Goal: Check status: Check status

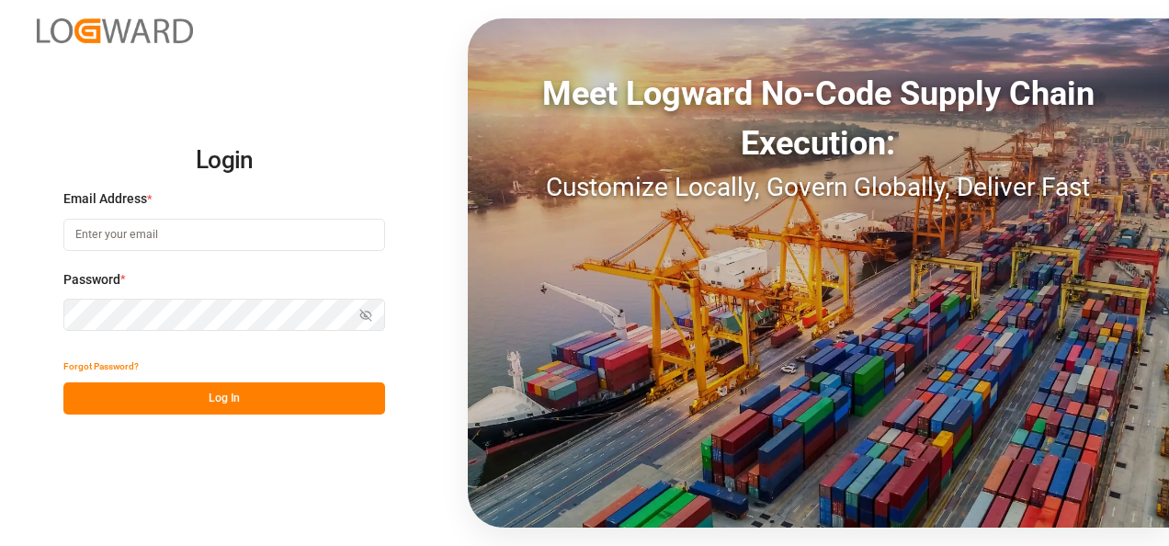
click at [143, 235] on input at bounding box center [224, 235] width 322 height 32
type input "[PERSON_NAME][EMAIL_ADDRESS][PERSON_NAME][DOMAIN_NAME]"
click at [361, 323] on button "Show password" at bounding box center [365, 315] width 39 height 32
click at [361, 323] on button "Hide password" at bounding box center [365, 315] width 39 height 32
click at [243, 406] on button "Log In" at bounding box center [224, 398] width 322 height 32
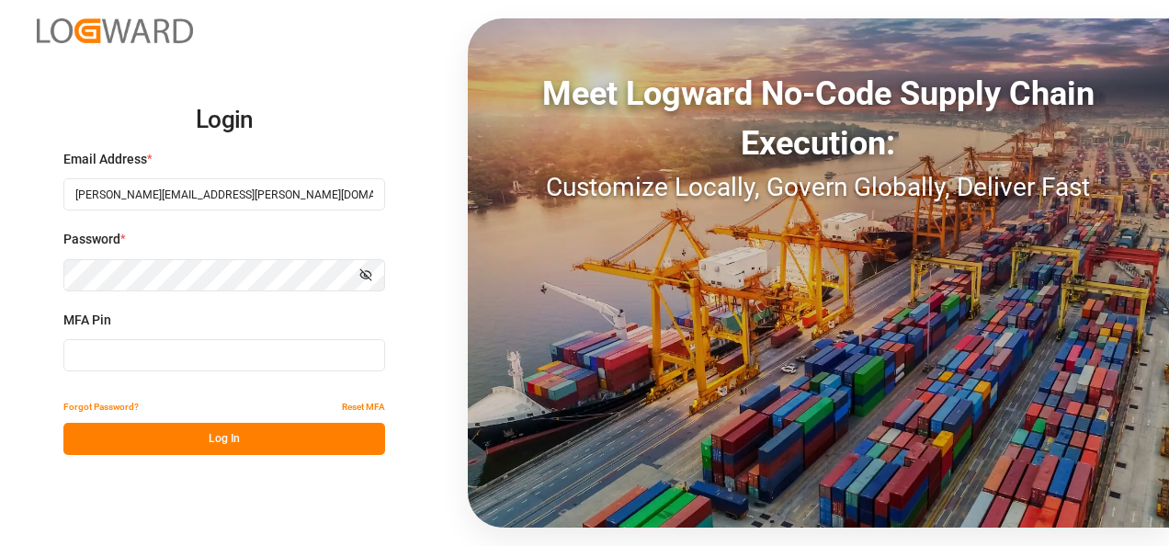
click at [120, 356] on input at bounding box center [224, 355] width 322 height 32
type input "220516"
click at [247, 441] on button "Log In" at bounding box center [224, 439] width 322 height 32
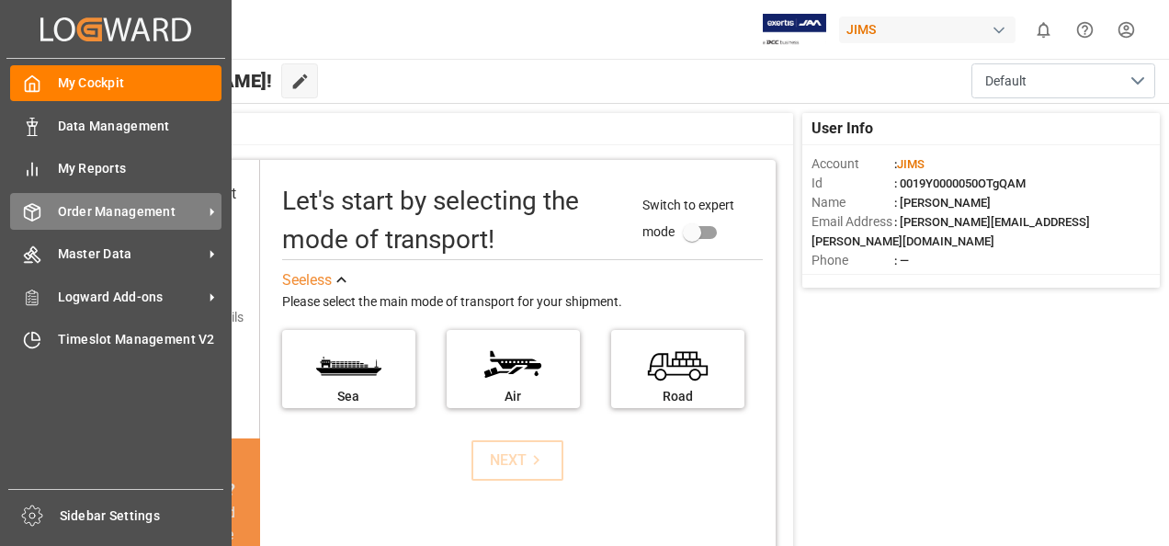
click at [156, 209] on span "Order Management" at bounding box center [130, 211] width 145 height 19
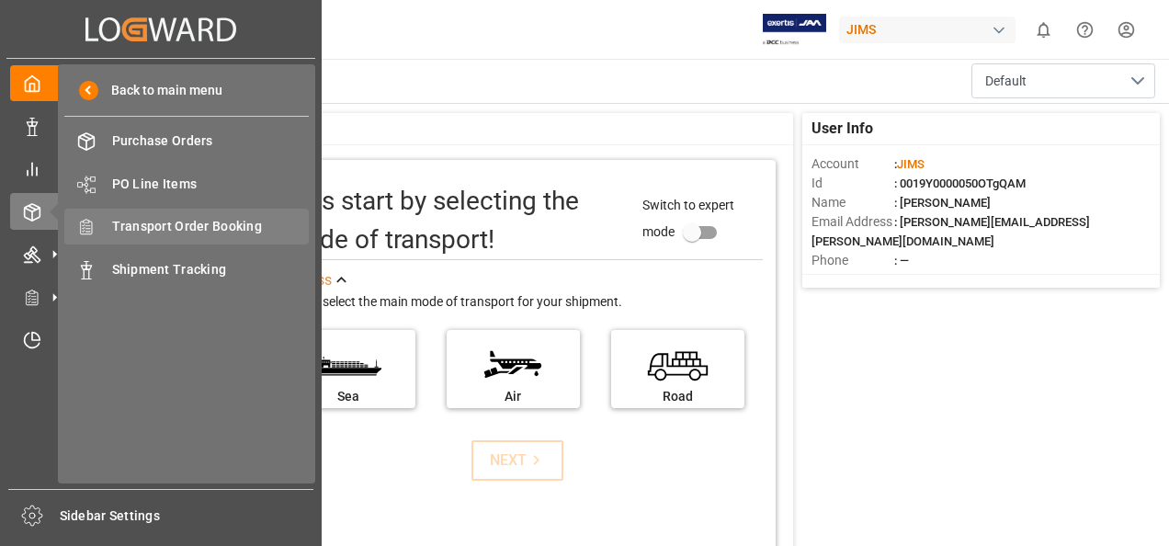
click at [208, 224] on span "Transport Order Booking" at bounding box center [211, 226] width 198 height 19
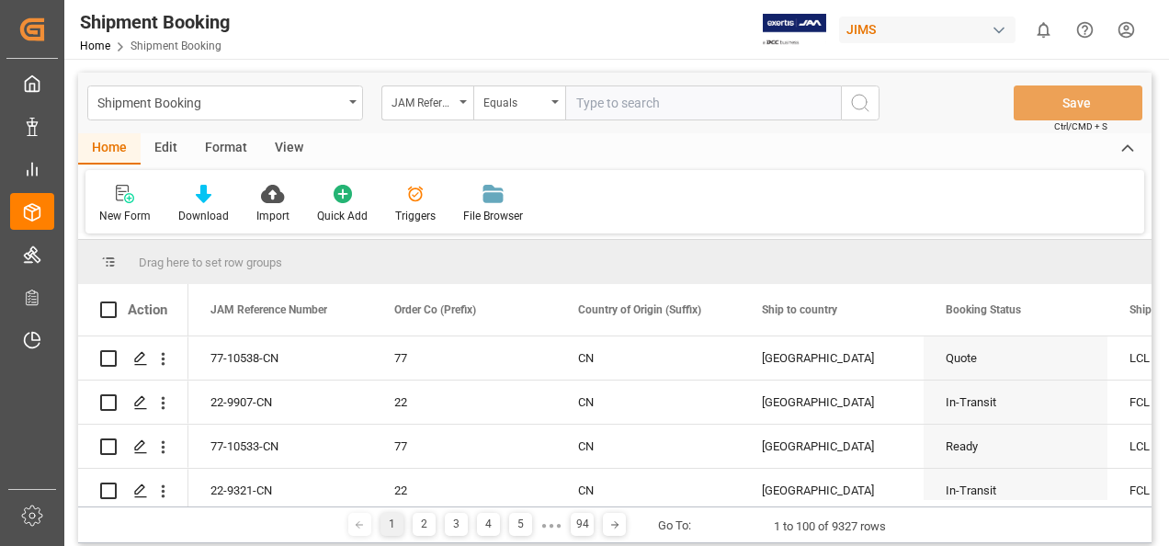
drag, startPoint x: 612, startPoint y: 105, endPoint x: 623, endPoint y: 104, distance: 11.1
click at [612, 105] on input "text" at bounding box center [703, 102] width 276 height 35
paste input "77-10255-US"
type input "77-10255-US"
click at [858, 105] on icon "search button" at bounding box center [860, 103] width 22 height 22
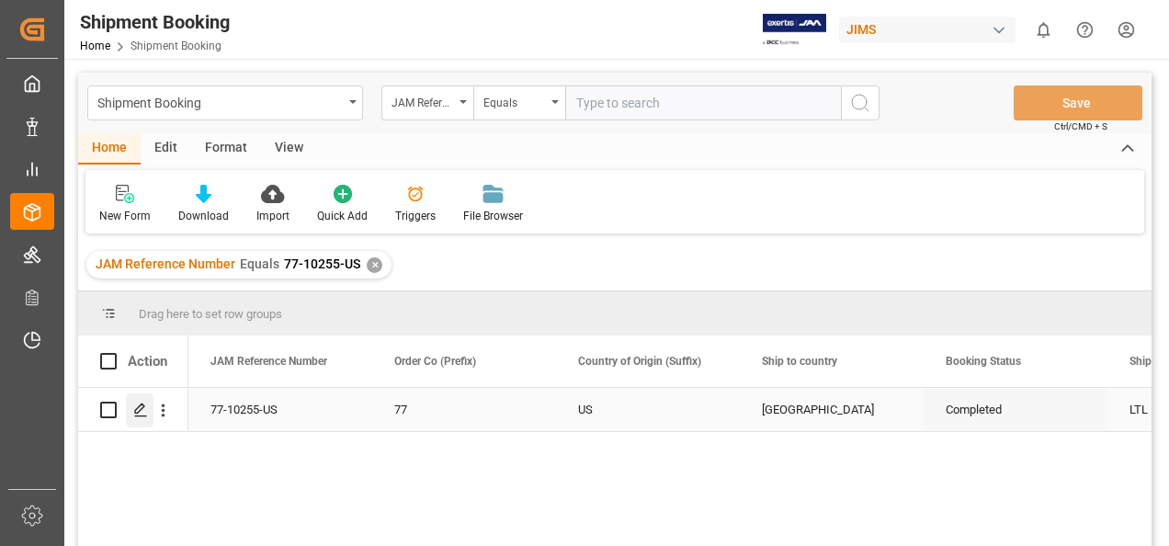
click at [142, 414] on icon "Press SPACE to select this row." at bounding box center [140, 409] width 15 height 15
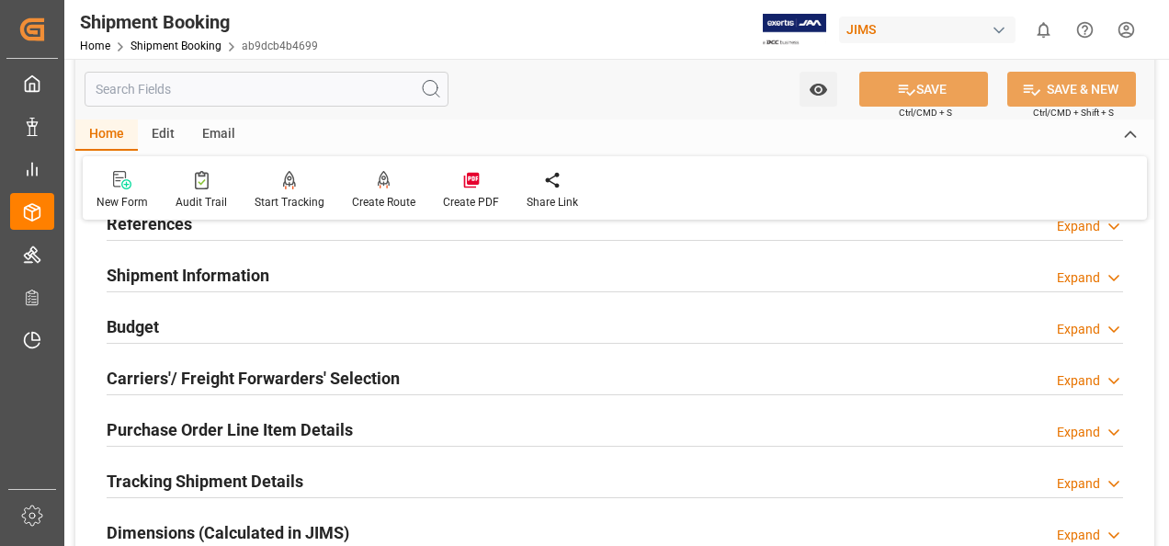
scroll to position [368, 0]
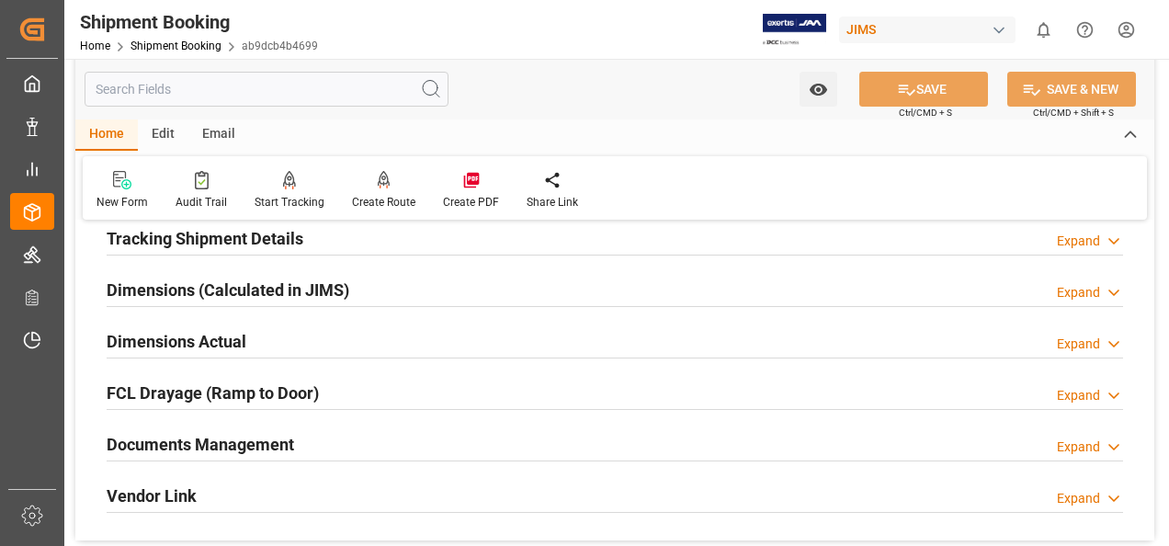
click at [222, 437] on h2 "Documents Management" at bounding box center [200, 444] width 187 height 25
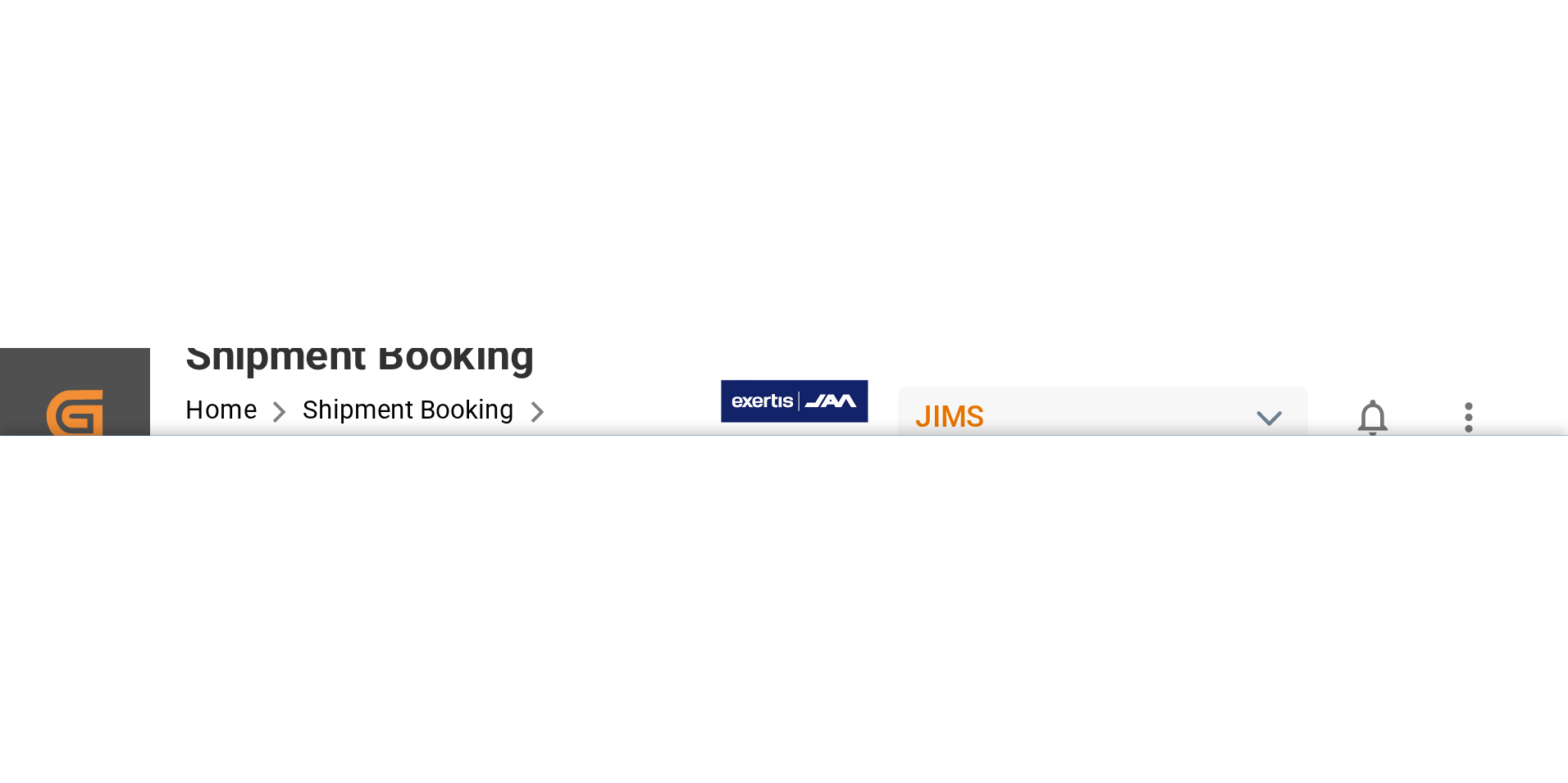
scroll to position [903, 0]
